Goal: Check status: Check status

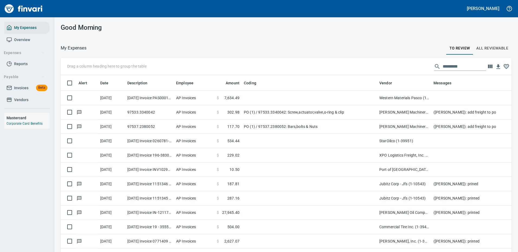
scroll to position [185, 438]
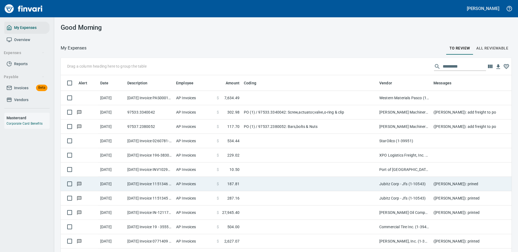
click at [407, 169] on td "Port of [GEOGRAPHIC_DATA] (1-24796)" at bounding box center [404, 170] width 54 height 14
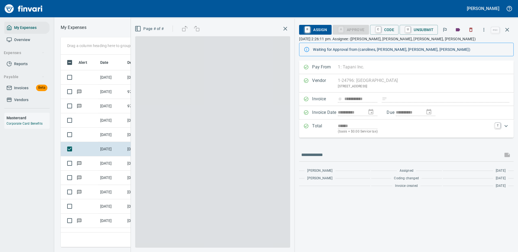
scroll to position [185, 307]
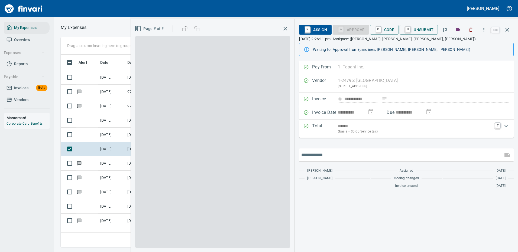
click at [324, 155] on input "text" at bounding box center [400, 155] width 199 height 9
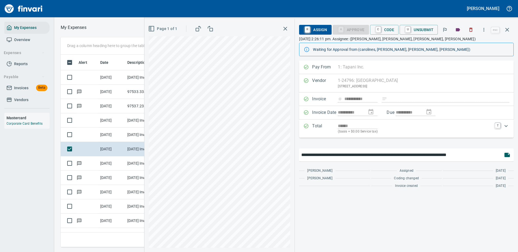
type input "**********"
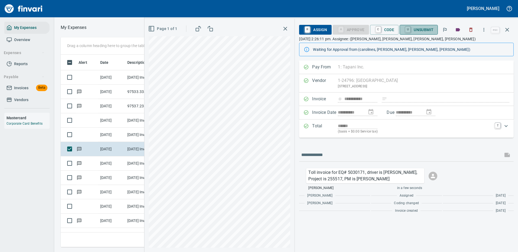
click at [421, 29] on span "U Unsubmit" at bounding box center [419, 29] width 30 height 9
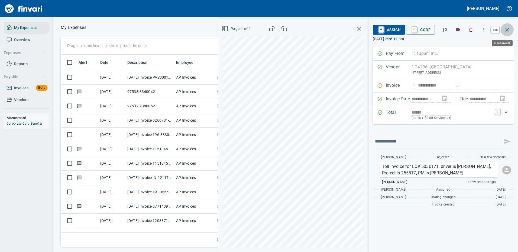
click at [508, 29] on icon "button" at bounding box center [507, 30] width 6 height 6
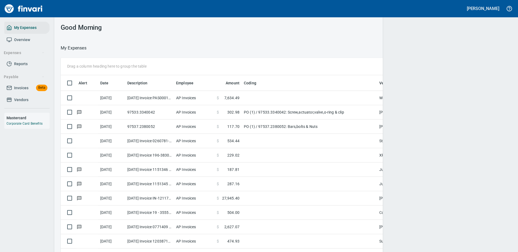
scroll to position [1, 1]
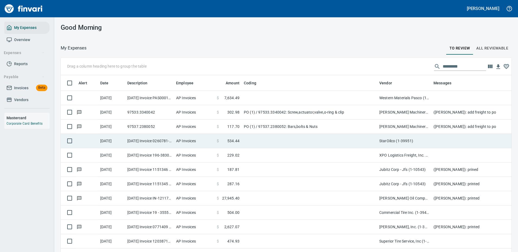
click at [298, 140] on td at bounding box center [308, 141] width 135 height 14
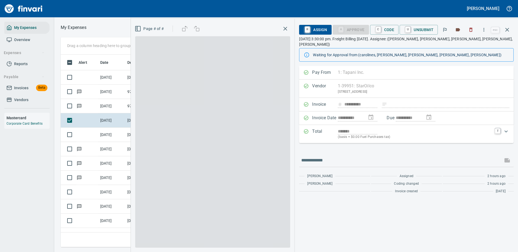
scroll to position [185, 307]
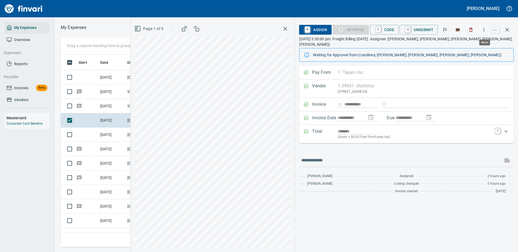
click at [486, 27] on icon "button" at bounding box center [483, 29] width 5 height 5
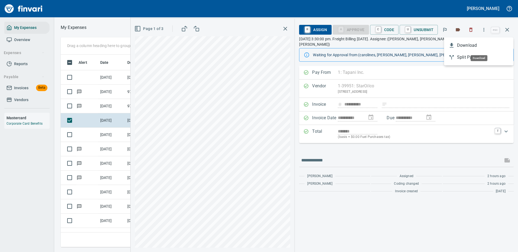
click at [470, 45] on span "Download" at bounding box center [483, 45] width 52 height 6
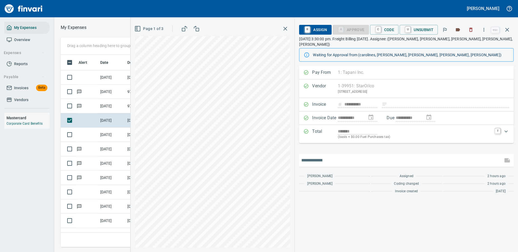
click at [342, 156] on input "text" at bounding box center [400, 160] width 199 height 9
type input "********"
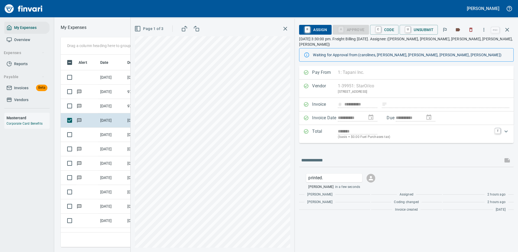
click at [507, 30] on icon "button" at bounding box center [507, 30] width 6 height 6
